Goal: Information Seeking & Learning: Learn about a topic

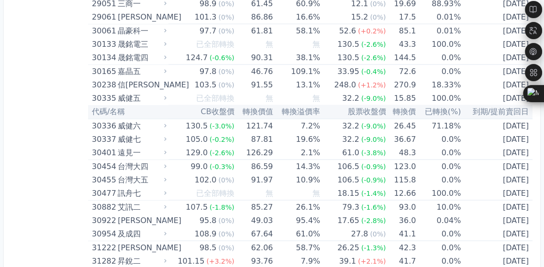
scroll to position [0, 132]
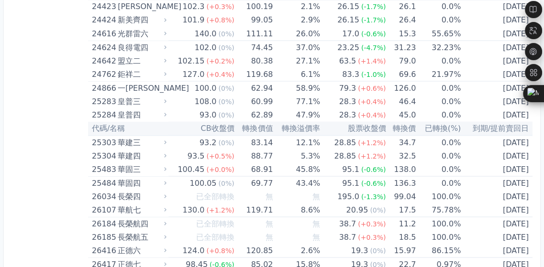
scroll to position [1388, 0]
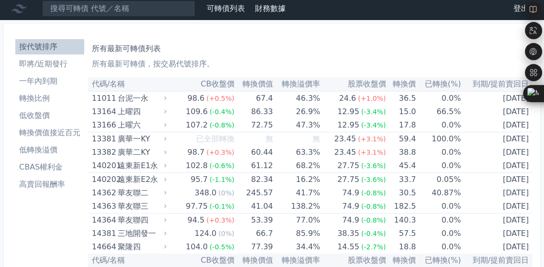
scroll to position [0, 0]
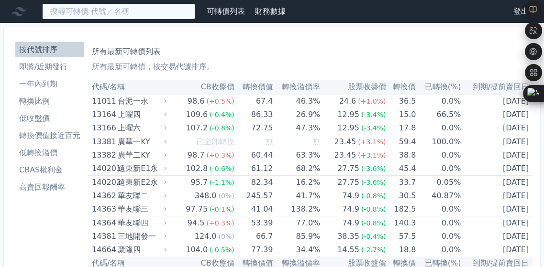
click at [193, 17] on input at bounding box center [118, 11] width 153 height 16
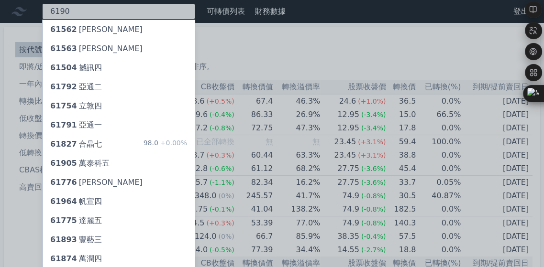
scroll to position [48, 0]
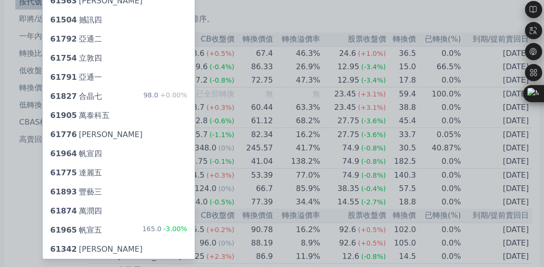
type input "6190"
click at [110, 122] on div "61905 萬泰科五" at bounding box center [79, 115] width 59 height 11
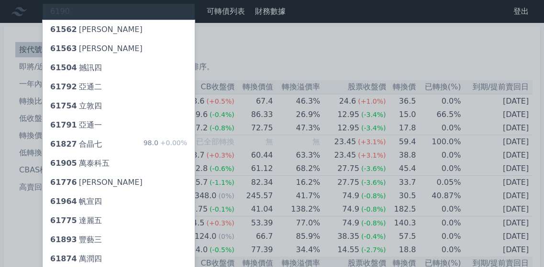
click at [457, 11] on div at bounding box center [272, 133] width 544 height 267
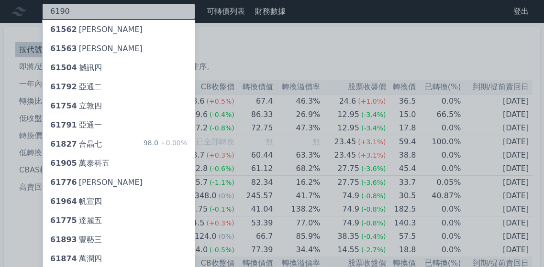
click at [195, 17] on div "6190 61562 [PERSON_NAME] 61563 [PERSON_NAME] 61504 撼訊四 61792 亞通二 61754 立敦四 6179…" at bounding box center [118, 11] width 153 height 16
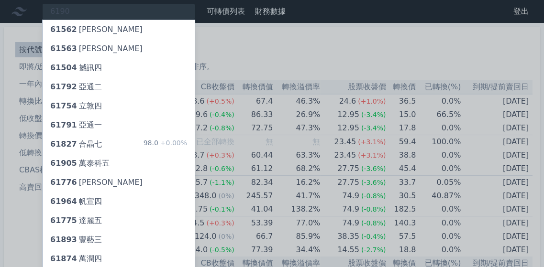
drag, startPoint x: 232, startPoint y: 17, endPoint x: 203, endPoint y: 19, distance: 29.3
click at [206, 21] on div at bounding box center [272, 133] width 544 height 267
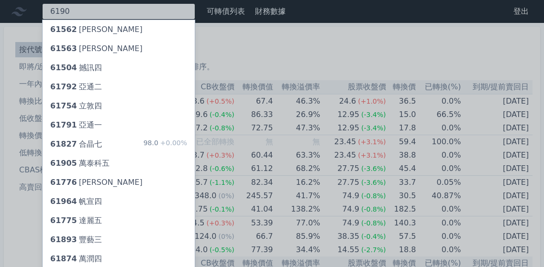
drag, startPoint x: 201, startPoint y: 15, endPoint x: 159, endPoint y: 10, distance: 42.9
click at [159, 10] on div "6190 61562 [PERSON_NAME] 61563 [PERSON_NAME] 61504 撼訊四 61792 亞通二 61754 立敦四 6179…" at bounding box center [118, 11] width 153 height 16
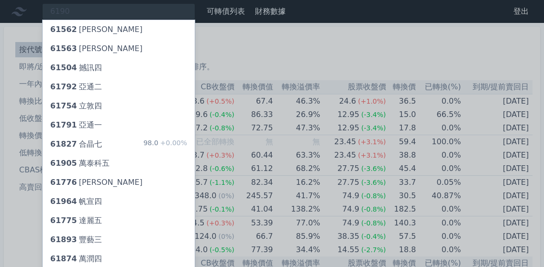
drag, startPoint x: 159, startPoint y: 10, endPoint x: 95, endPoint y: 14, distance: 64.2
click at [95, 14] on div at bounding box center [272, 133] width 544 height 267
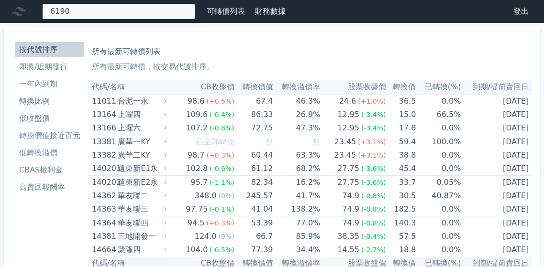
click at [94, 16] on div "6190 61562 [PERSON_NAME] 61563 [PERSON_NAME] 61504 撼訊四 61792 亞通二 61754 立敦四 6179…" at bounding box center [118, 11] width 153 height 16
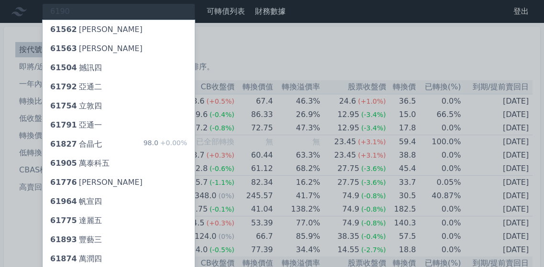
click at [107, 15] on div at bounding box center [272, 133] width 544 height 267
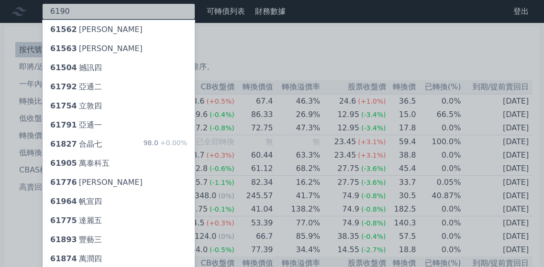
click at [107, 15] on div "6190 61562 [PERSON_NAME] 61563 [PERSON_NAME] 61504 撼訊四 61792 亞通二 61754 立敦四 6179…" at bounding box center [118, 11] width 153 height 16
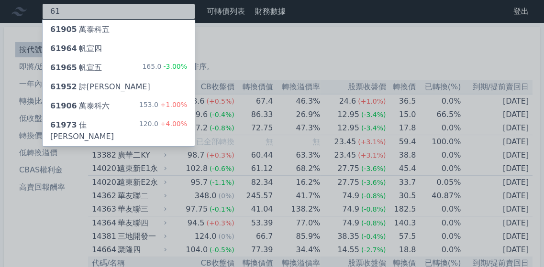
type input "6"
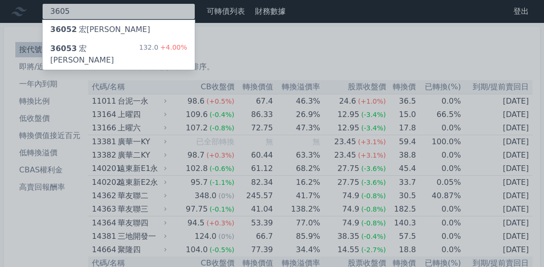
type input "3605"
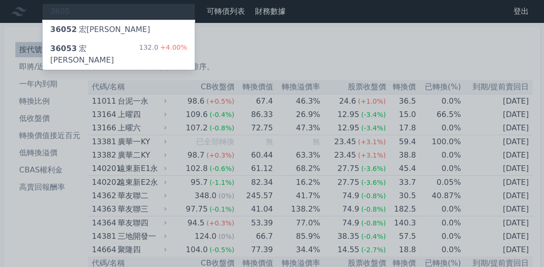
click at [121, 66] on div "36053 [PERSON_NAME]" at bounding box center [94, 54] width 89 height 23
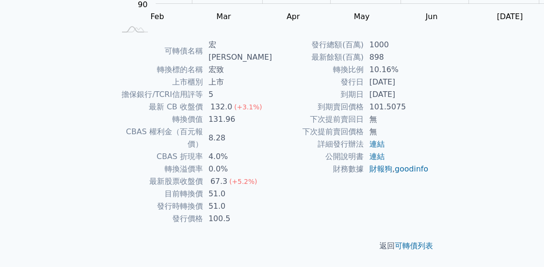
scroll to position [287, 0]
drag, startPoint x: 174, startPoint y: 224, endPoint x: 223, endPoint y: 218, distance: 49.2
click at [223, 200] on tr "目前轉換價 51.0" at bounding box center [193, 194] width 157 height 12
click at [273, 176] on td "財務數據" at bounding box center [317, 169] width 91 height 12
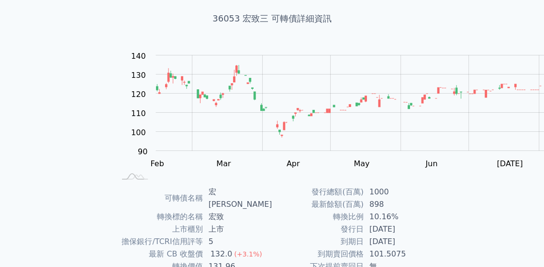
scroll to position [0, 0]
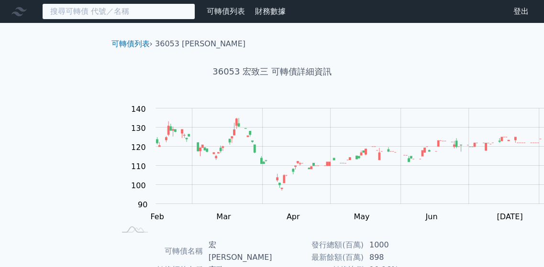
click at [186, 18] on input at bounding box center [118, 11] width 153 height 16
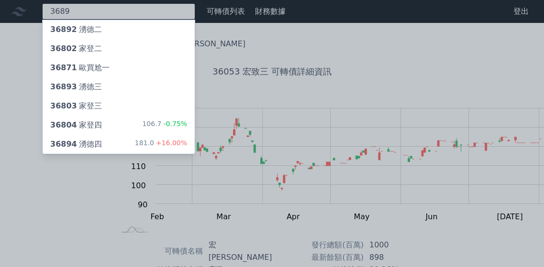
type input "3689"
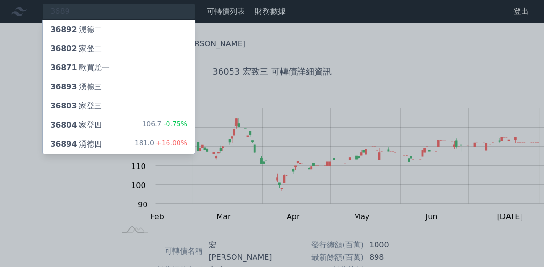
click at [102, 150] on div "36894 湧德四" at bounding box center [76, 144] width 52 height 11
